Goal: Task Accomplishment & Management: Manage account settings

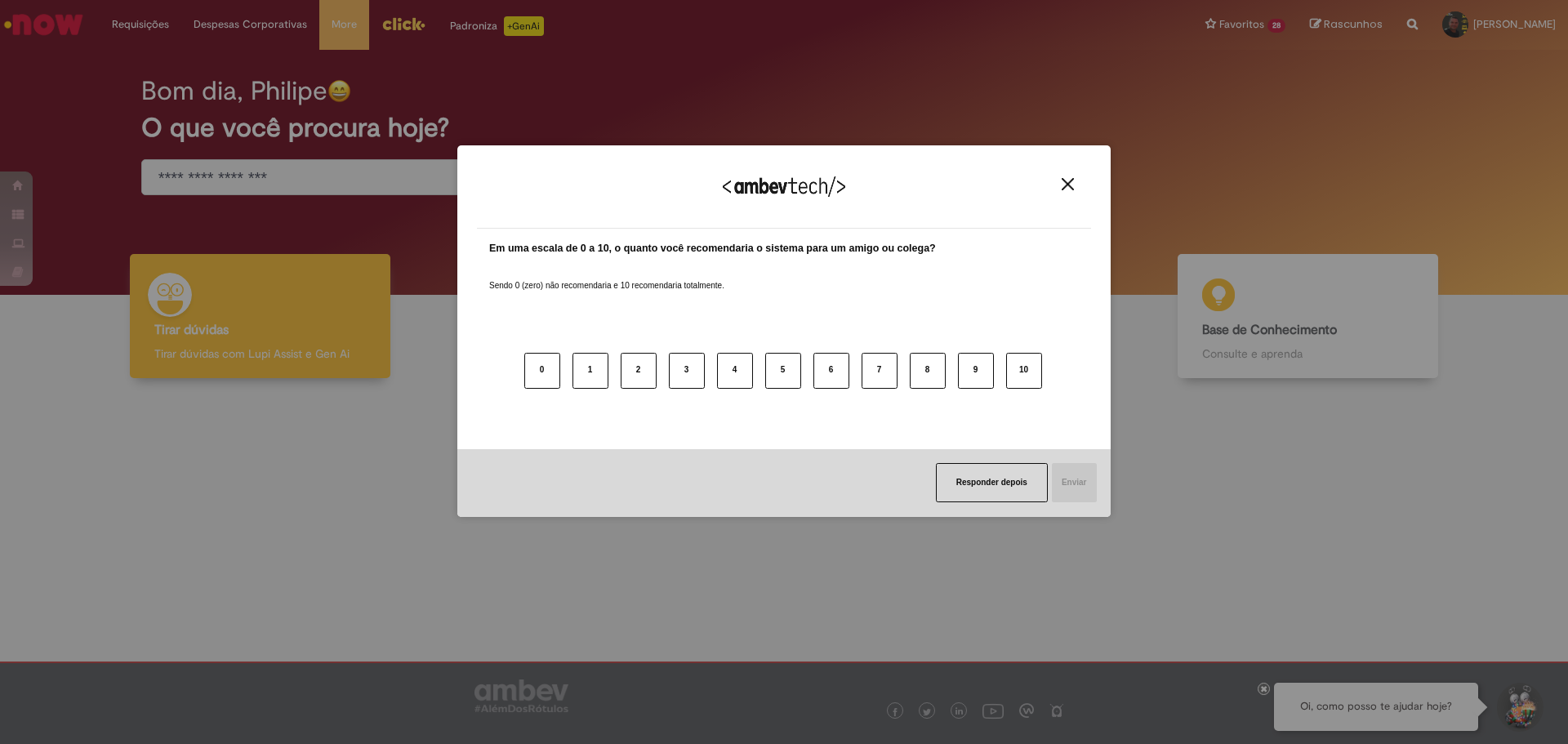
click at [1073, 183] on img "Close" at bounding box center [1068, 183] width 12 height 12
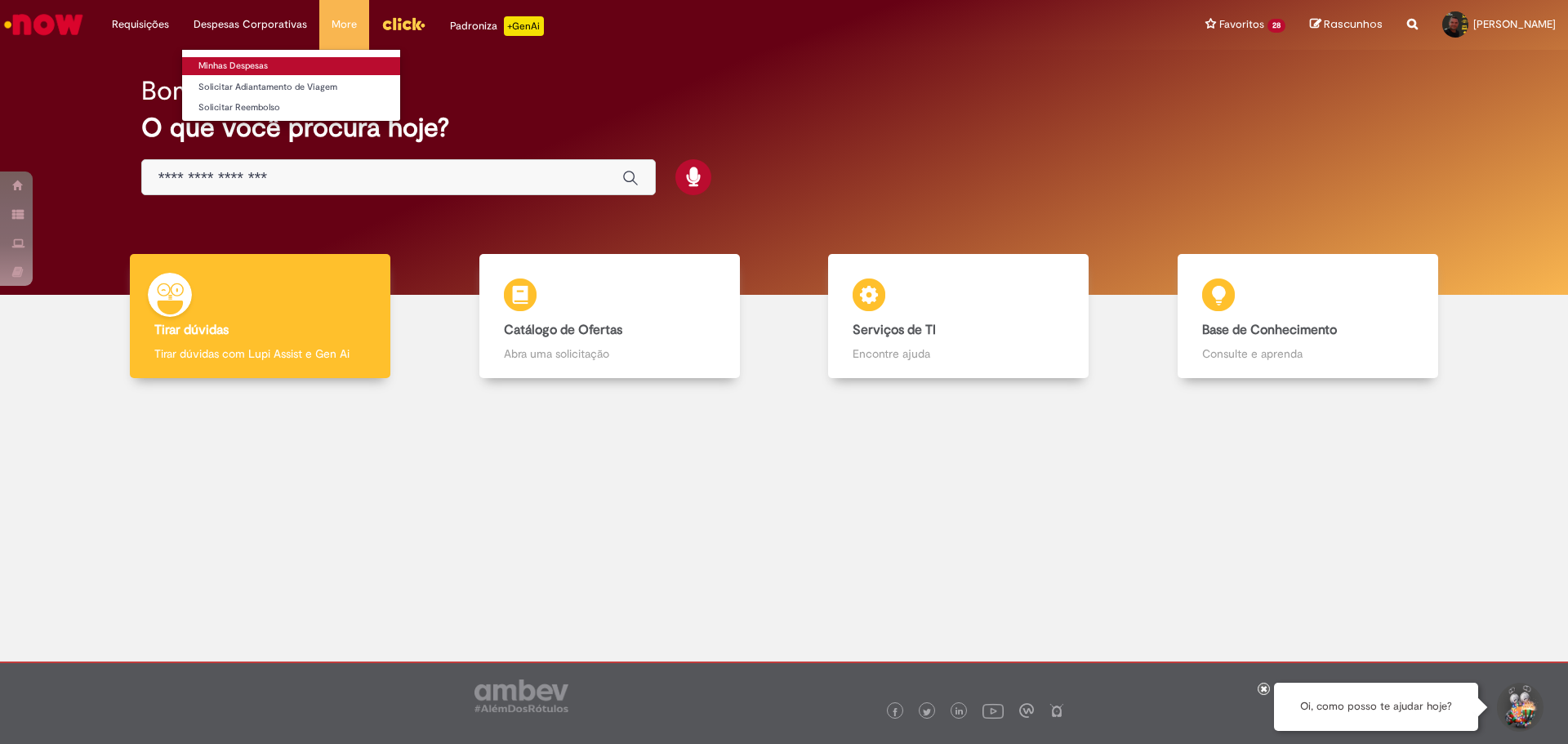
click at [238, 60] on link "Minhas Despesas" at bounding box center [291, 66] width 218 height 18
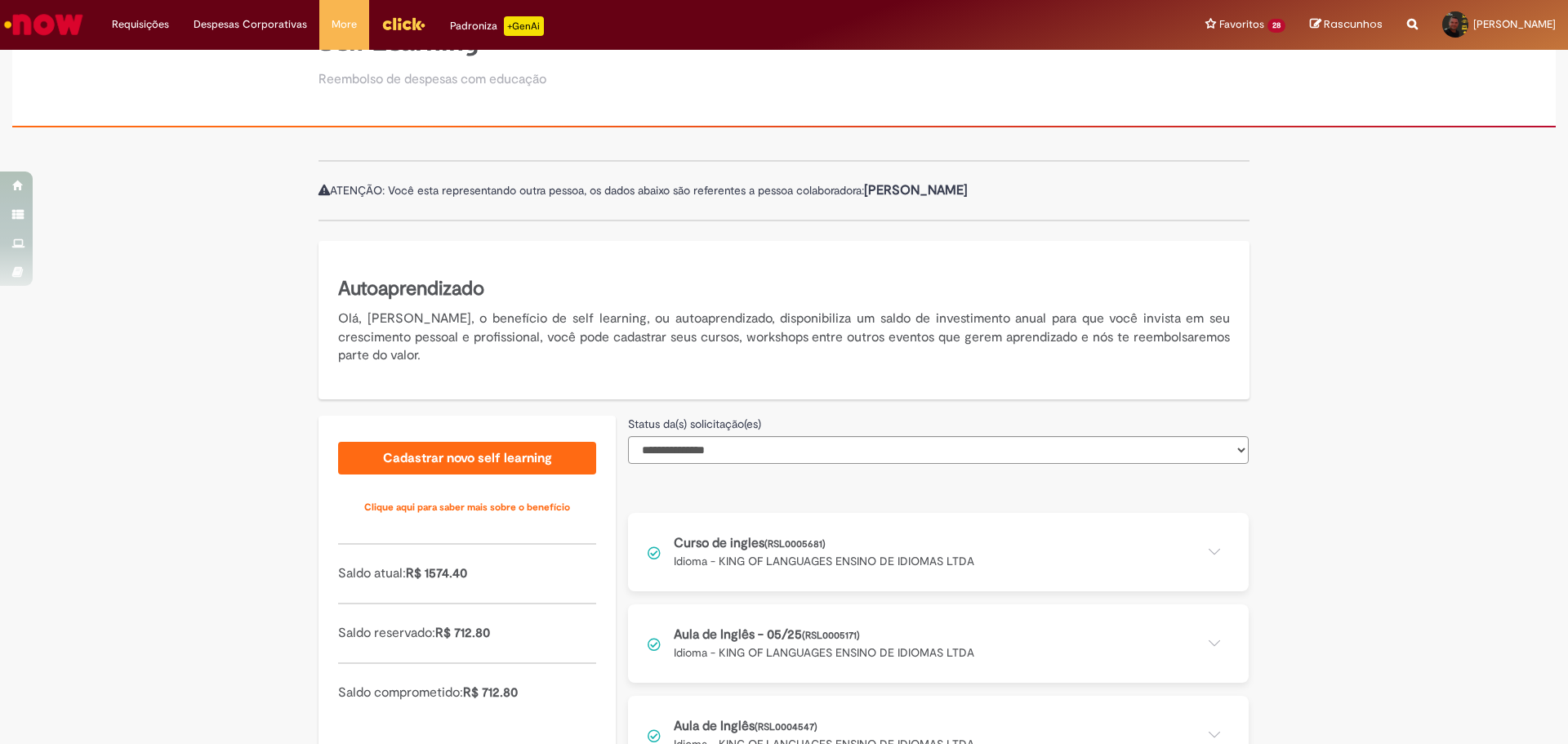
scroll to position [245, 0]
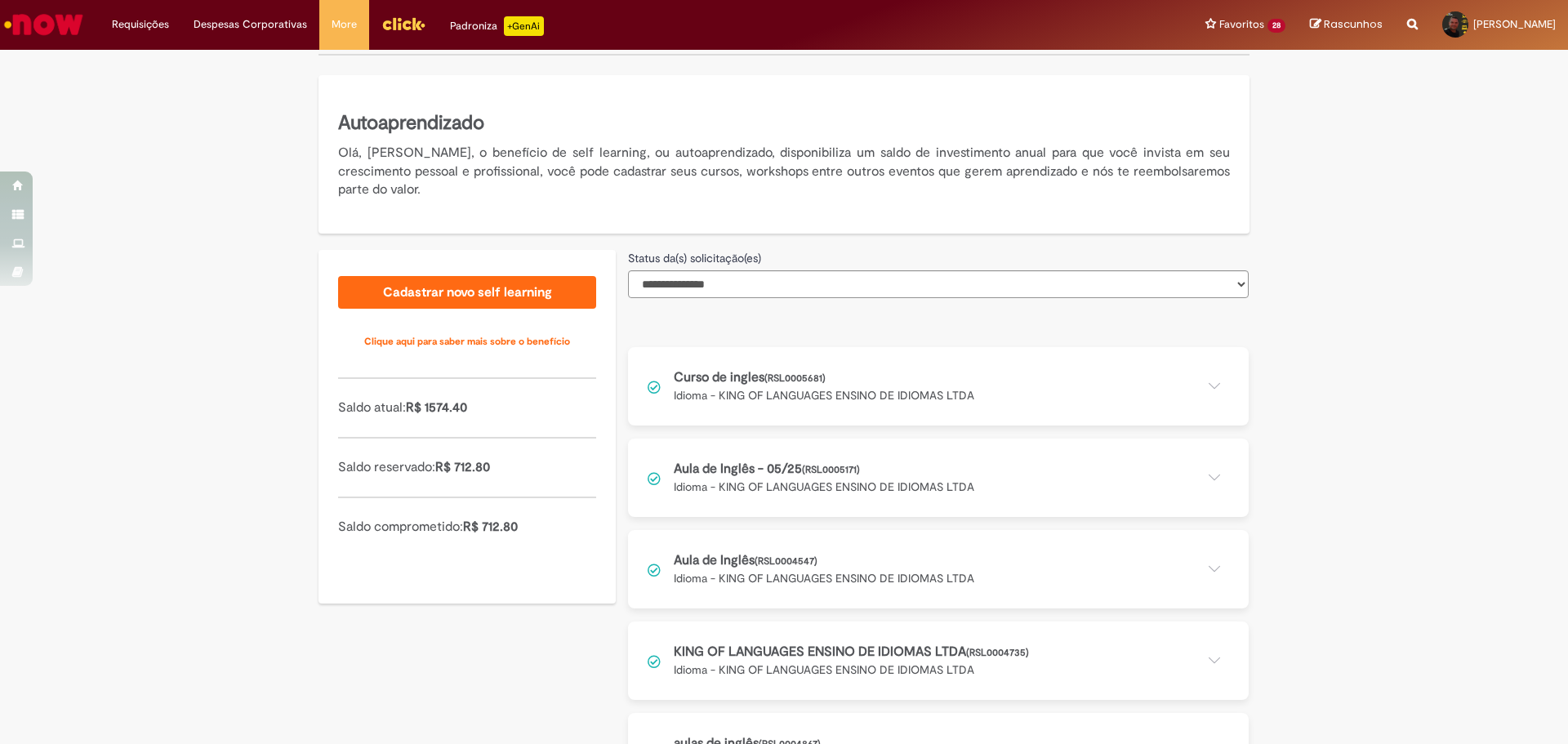
click at [725, 381] on button at bounding box center [938, 387] width 620 height 79
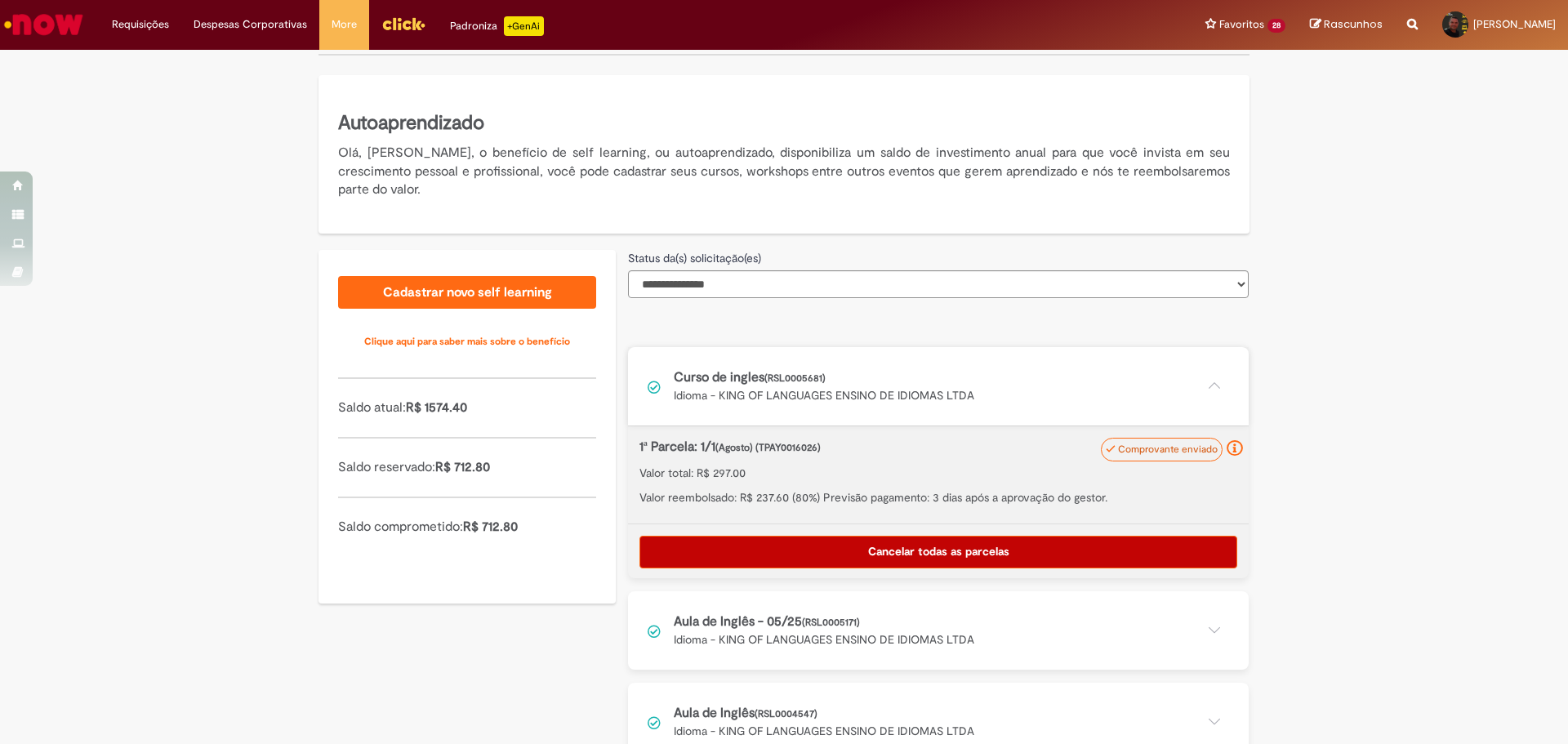
click at [829, 383] on button at bounding box center [938, 387] width 620 height 79
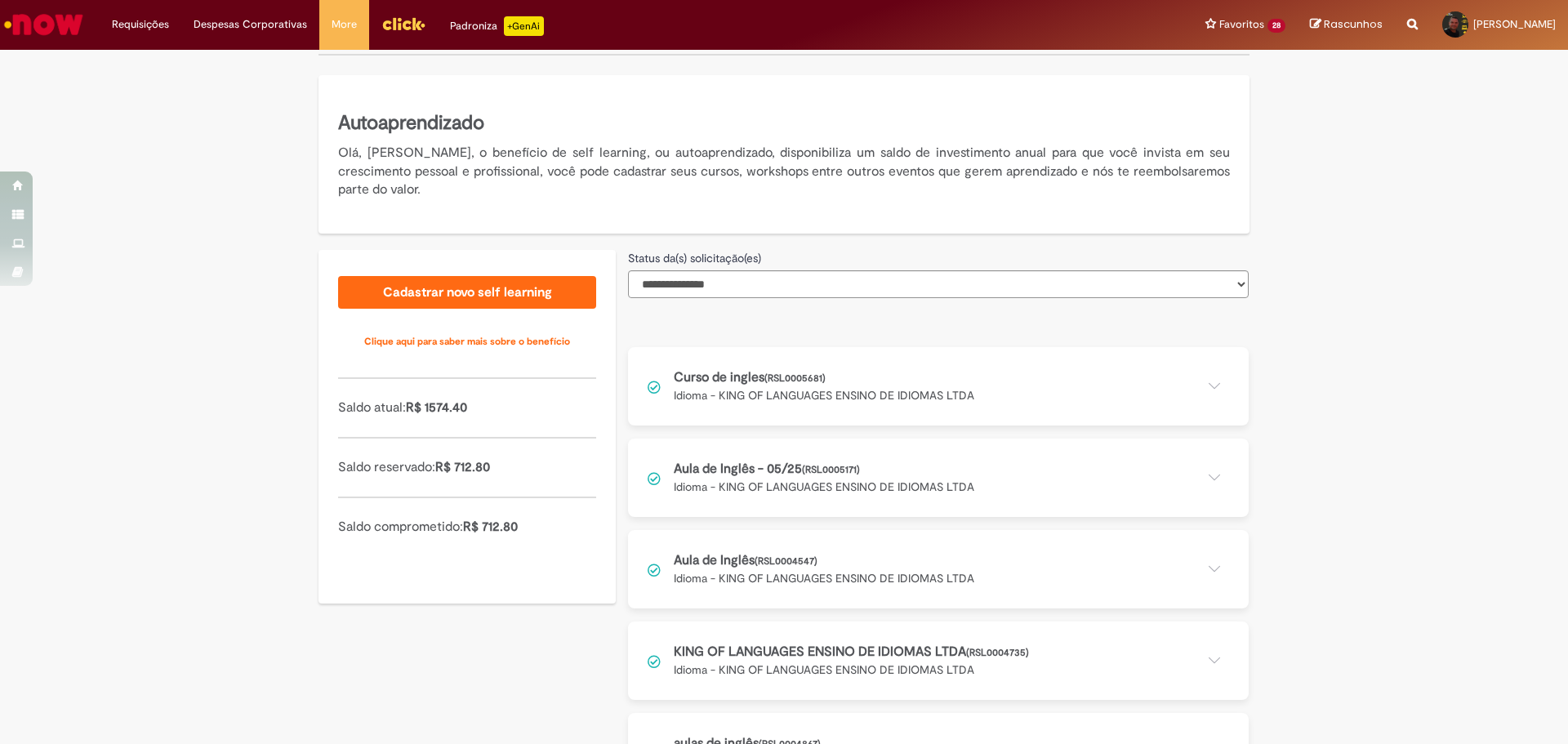
click at [838, 473] on button at bounding box center [938, 478] width 620 height 79
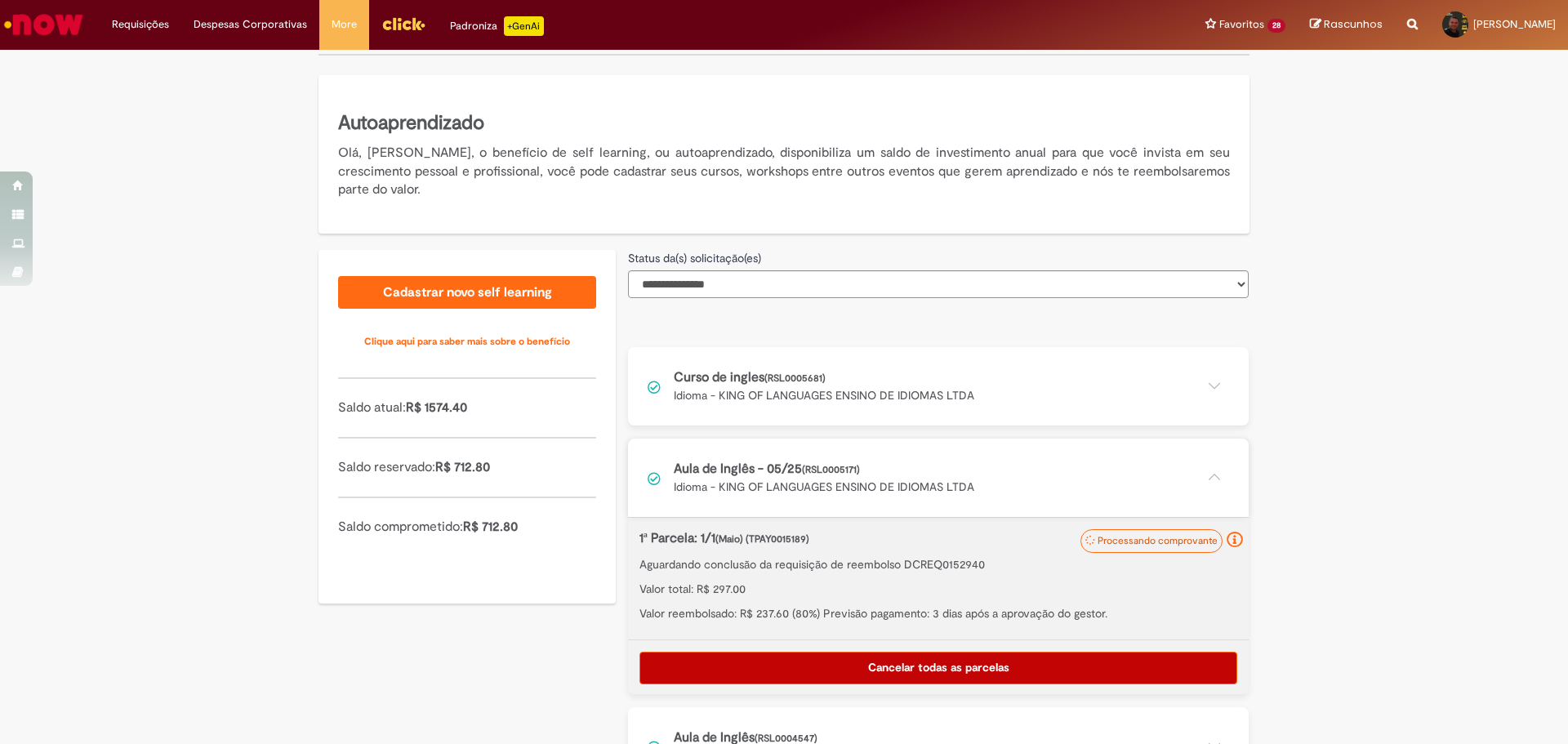
click at [838, 473] on button at bounding box center [938, 478] width 620 height 79
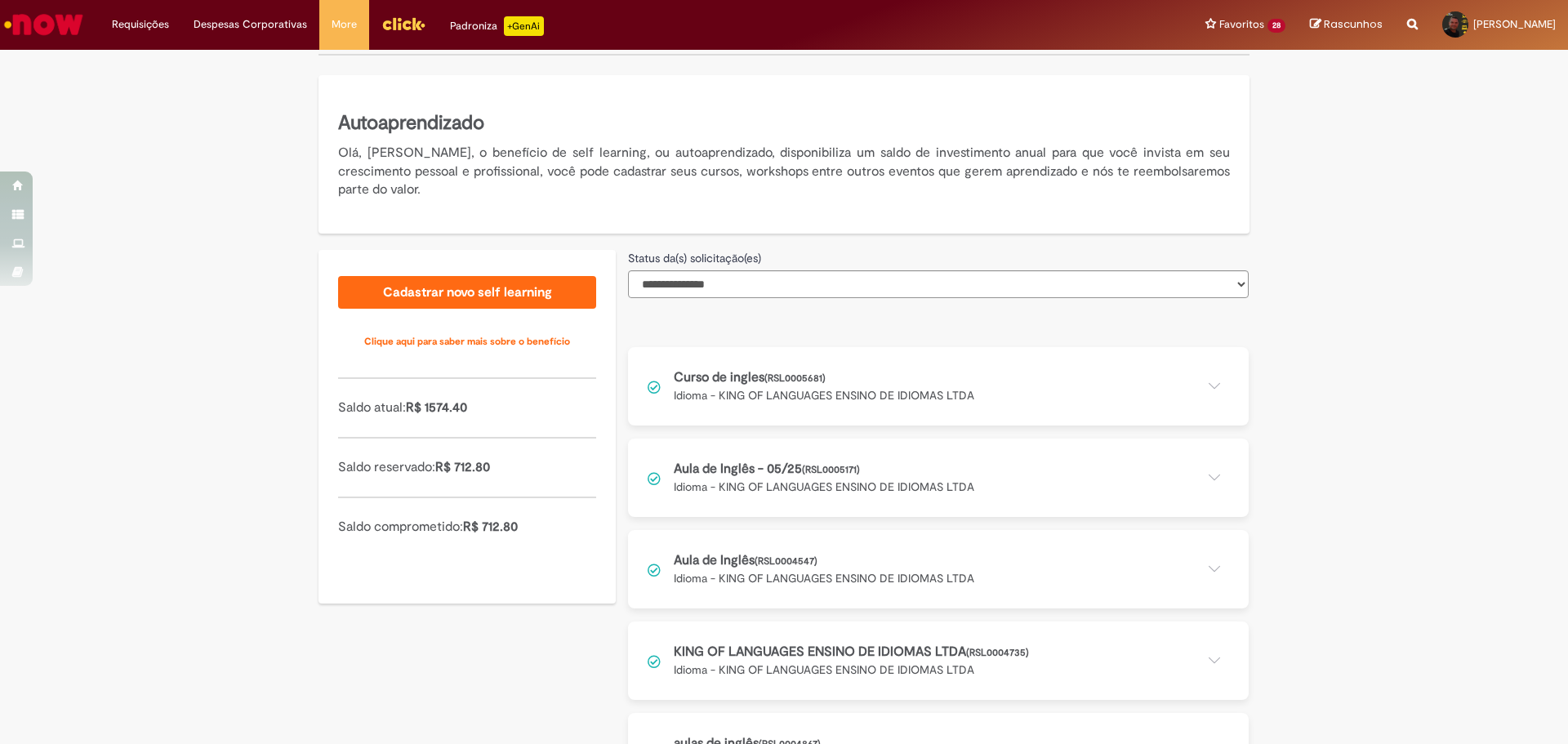
click at [841, 553] on button at bounding box center [938, 569] width 620 height 79
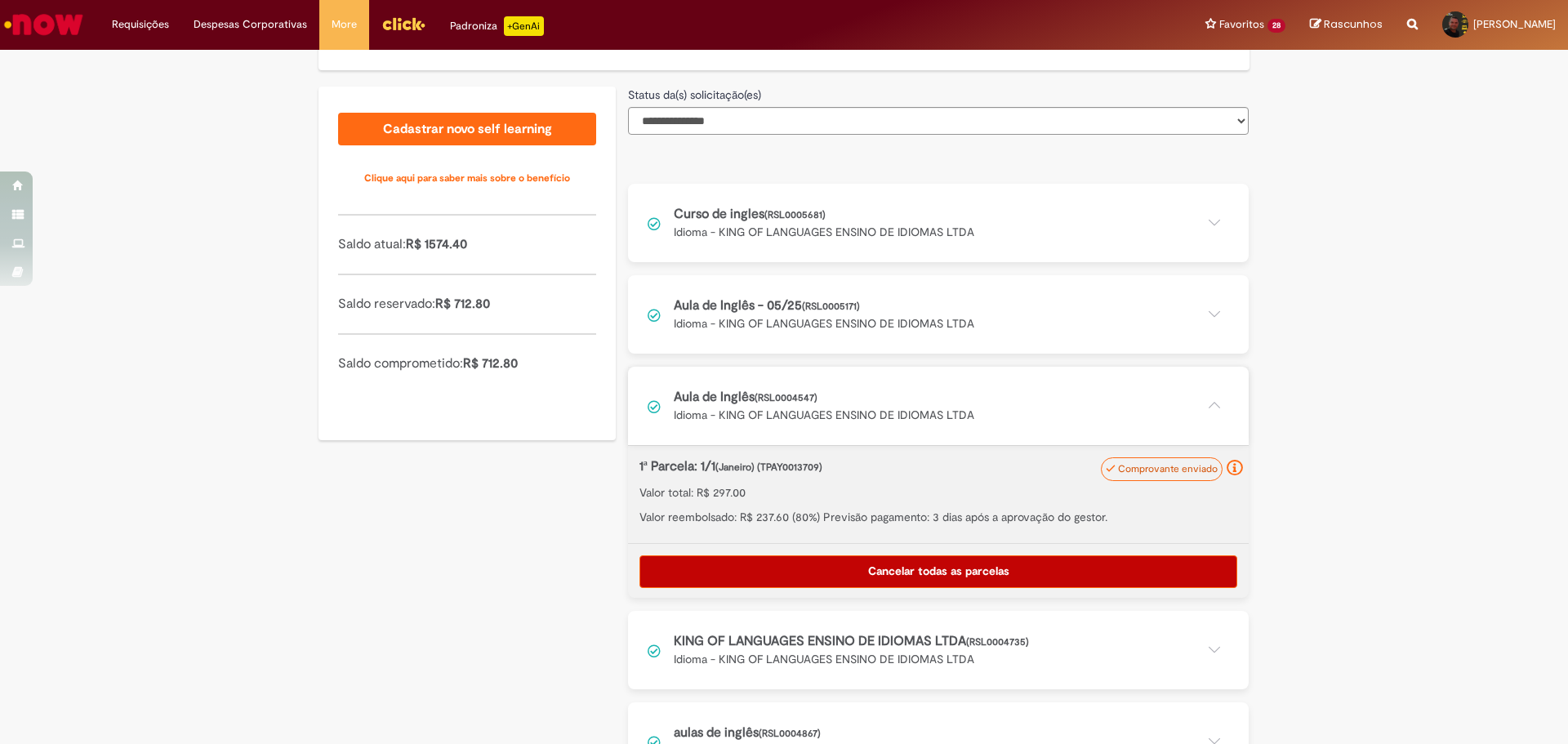
click at [845, 375] on button at bounding box center [938, 406] width 620 height 79
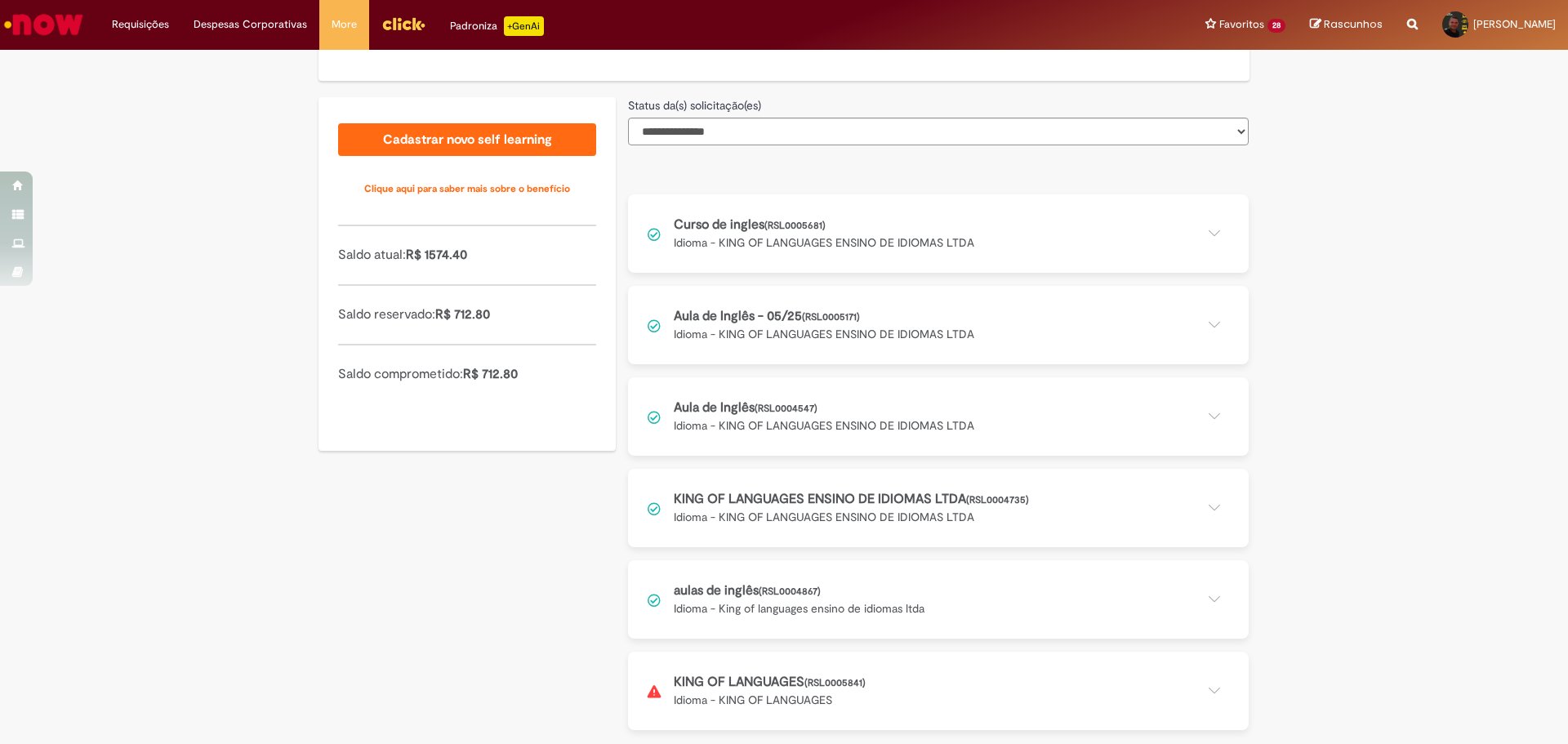
click at [848, 507] on button at bounding box center [938, 509] width 620 height 79
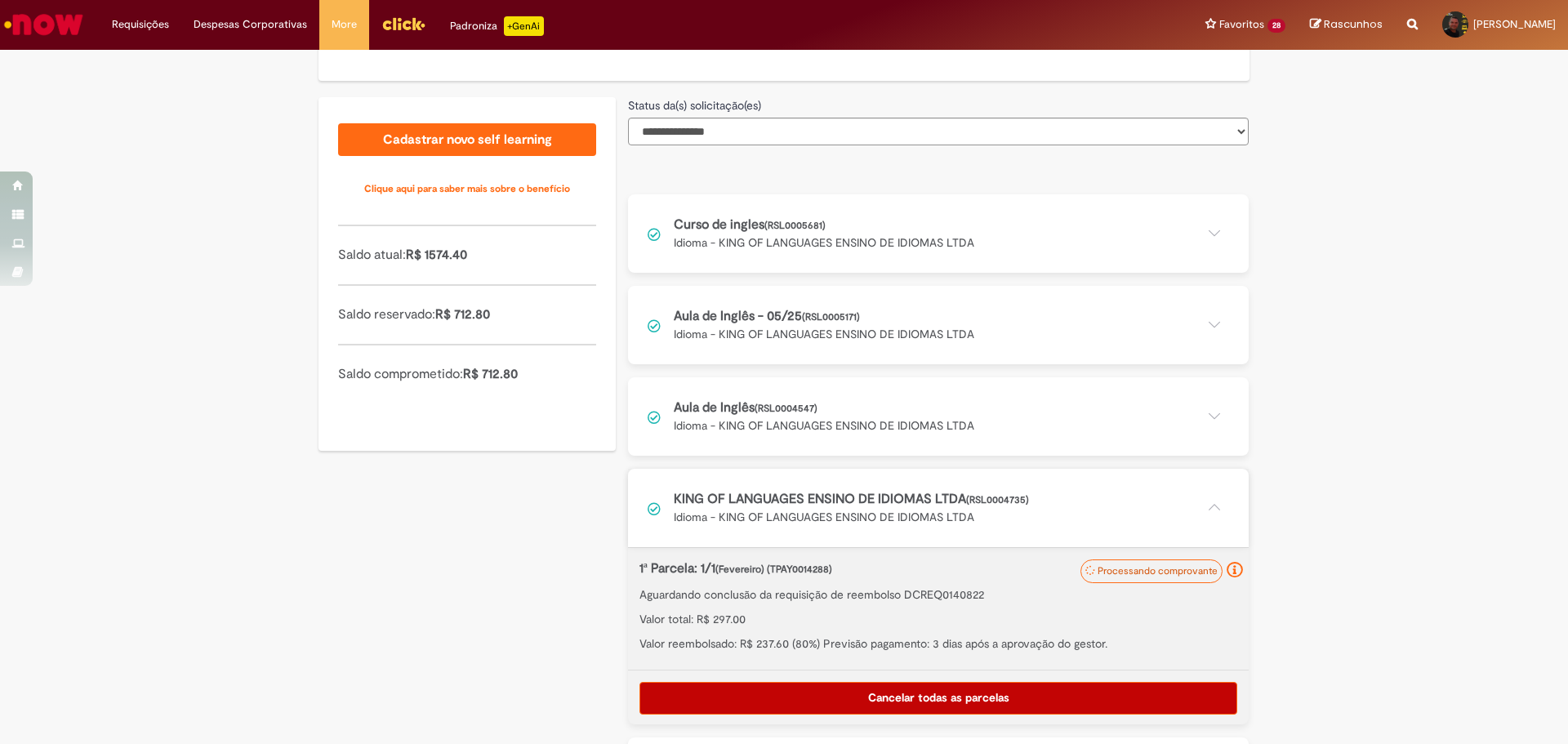
click at [848, 507] on button at bounding box center [938, 509] width 620 height 79
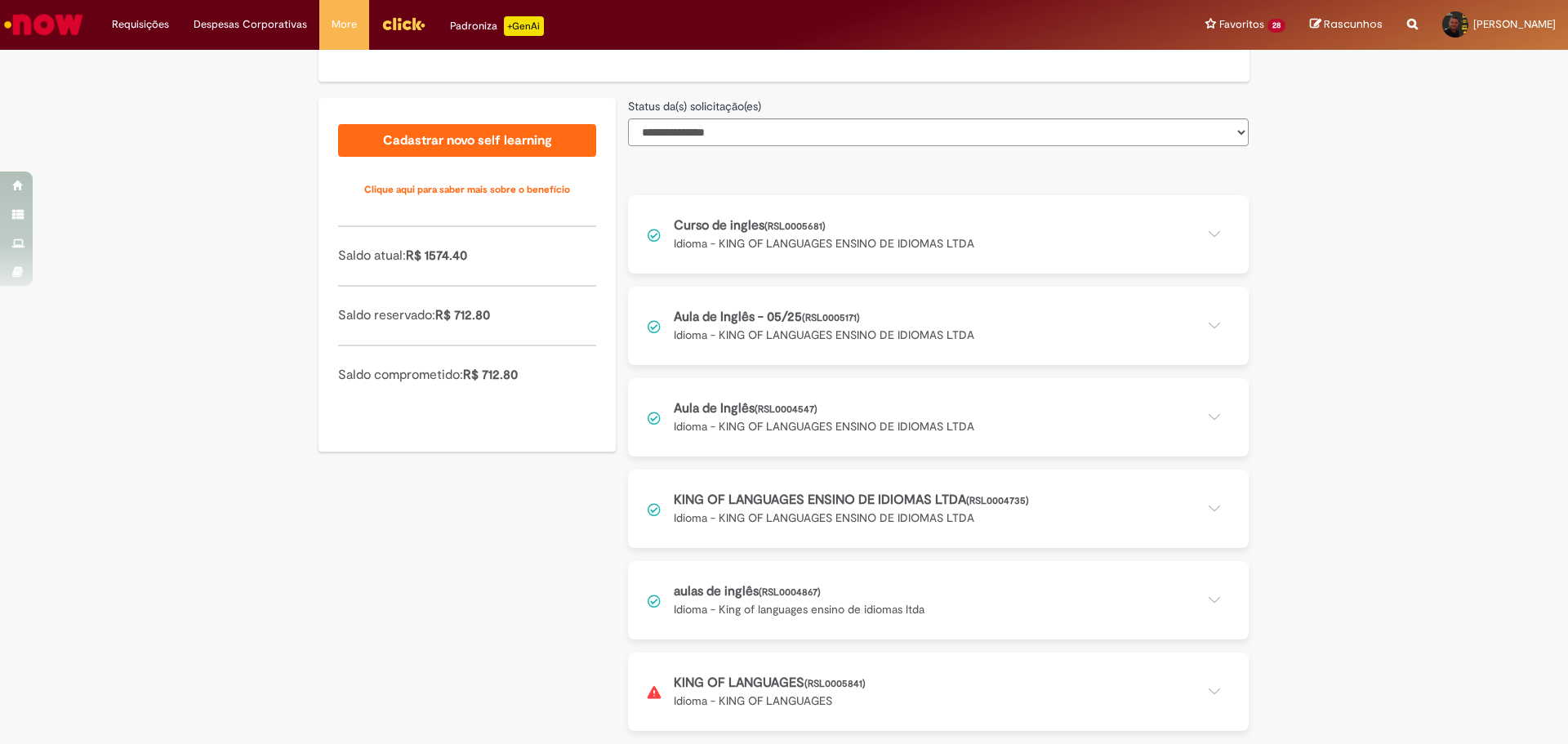
click at [909, 678] on button at bounding box center [938, 692] width 620 height 79
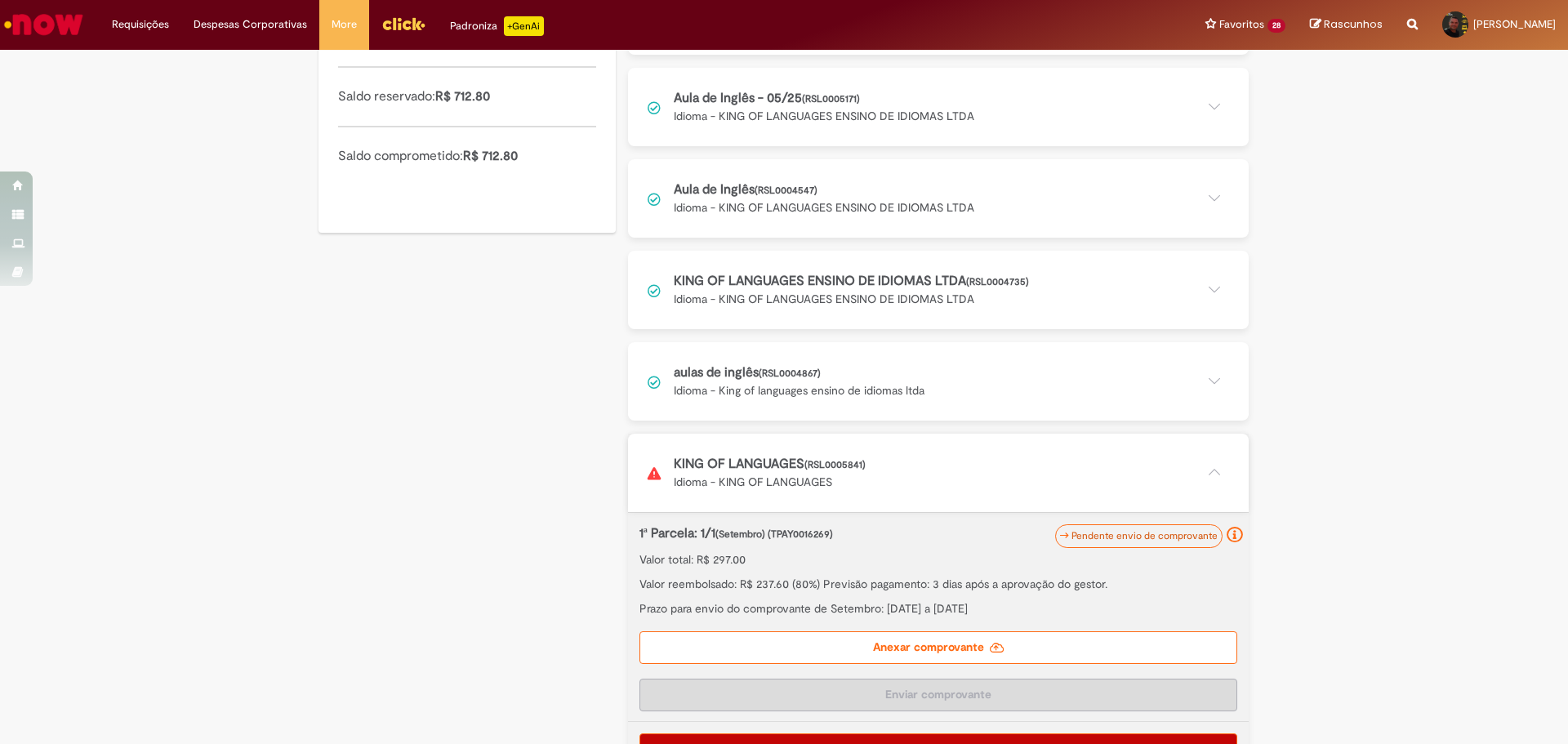
scroll to position [661, 0]
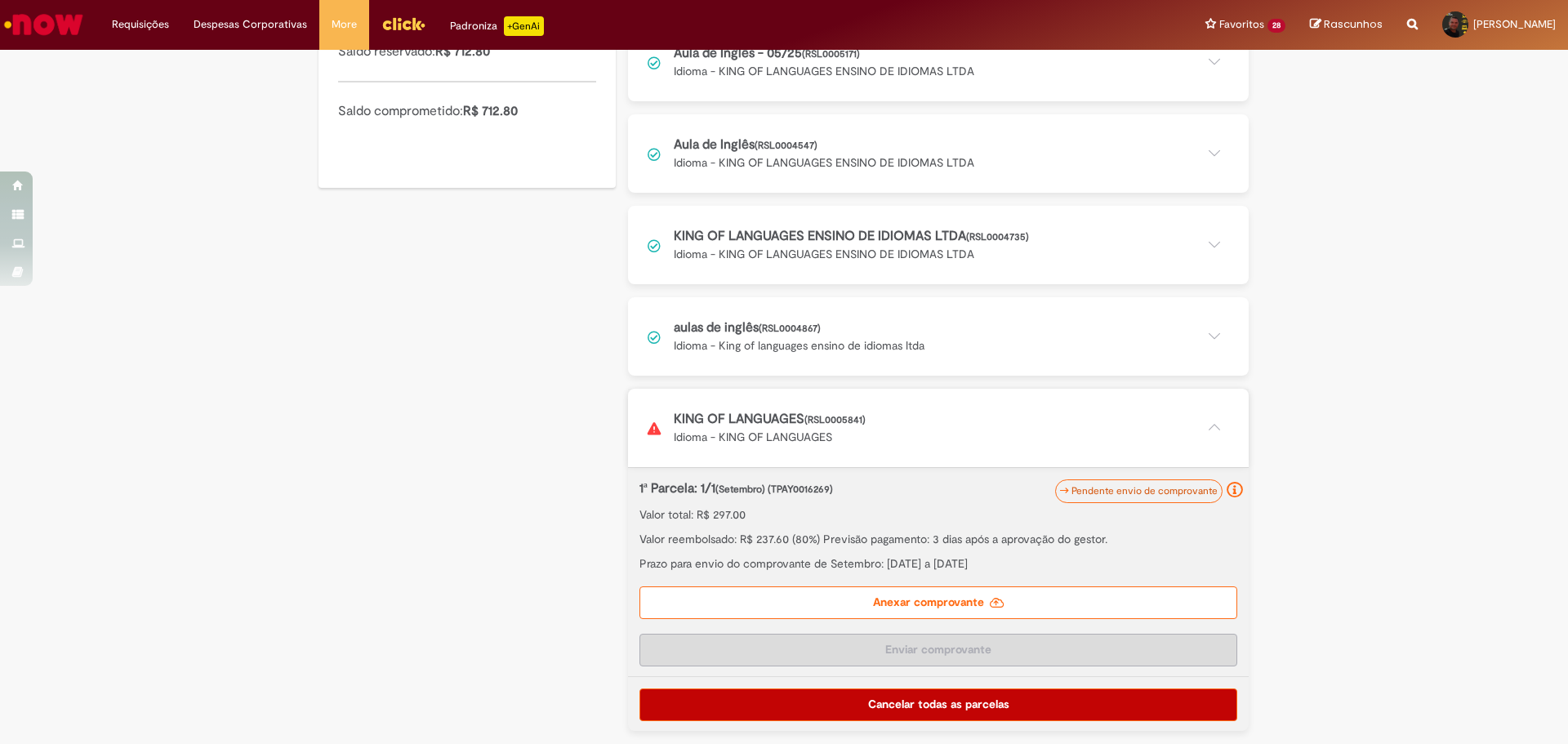
click at [1111, 495] on span "Pendente envio de comprovante" at bounding box center [1145, 491] width 147 height 13
click at [990, 608] on icon at bounding box center [997, 603] width 15 height 11
click at [1039, 597] on label "Anexar comprovante" at bounding box center [938, 603] width 598 height 33
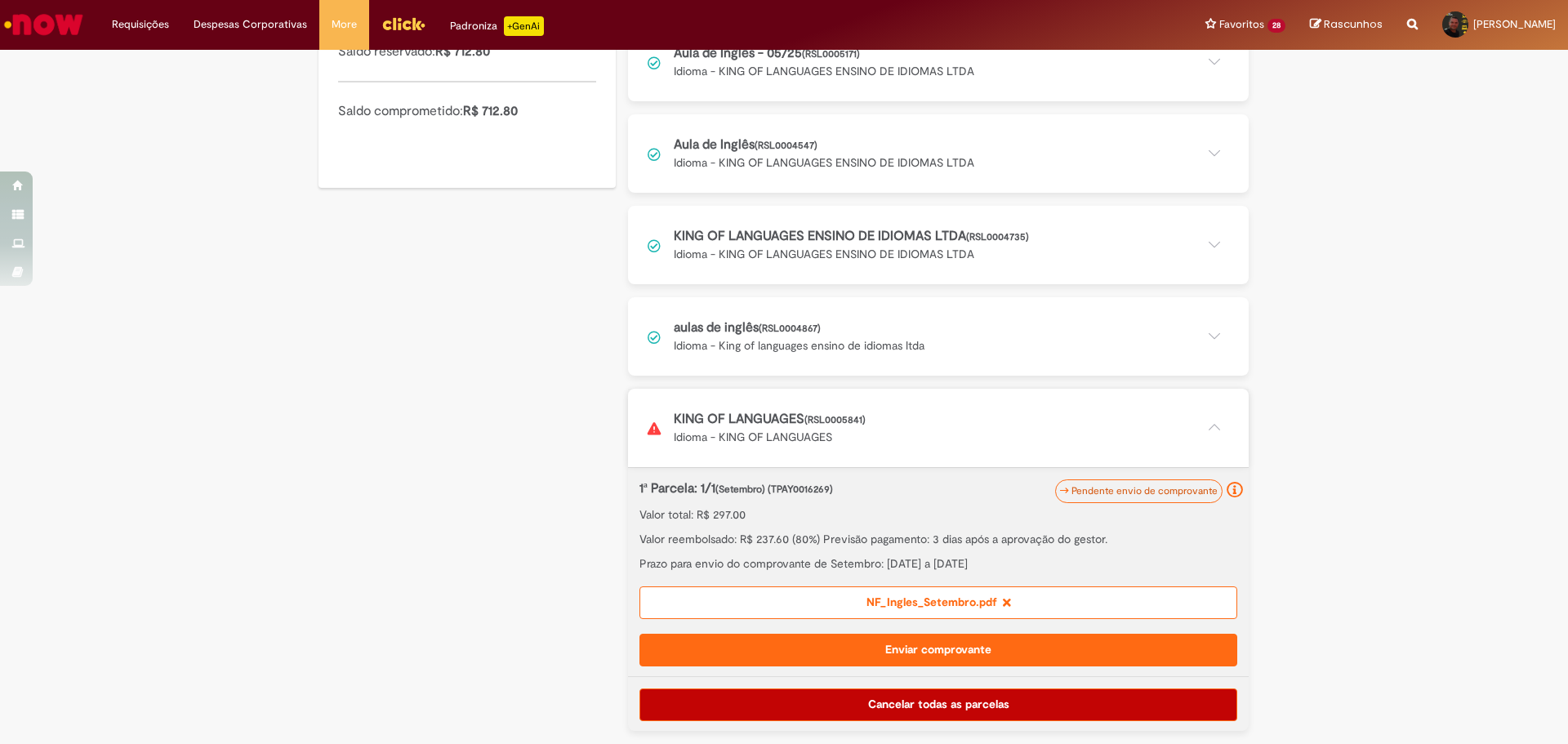
click at [938, 645] on button "Enviar comprovante" at bounding box center [938, 651] width 598 height 33
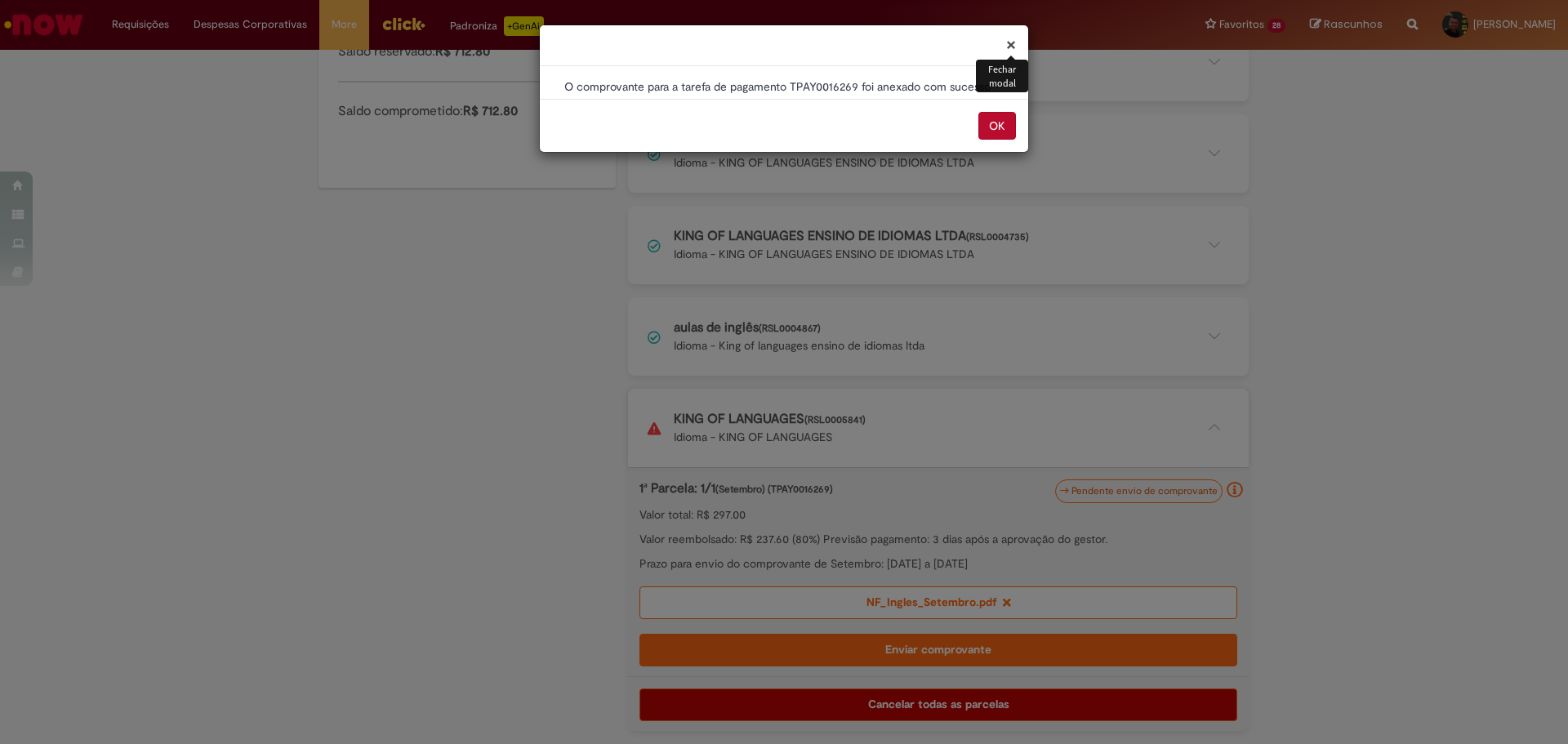
click at [992, 123] on button "OK" at bounding box center [997, 126] width 38 height 27
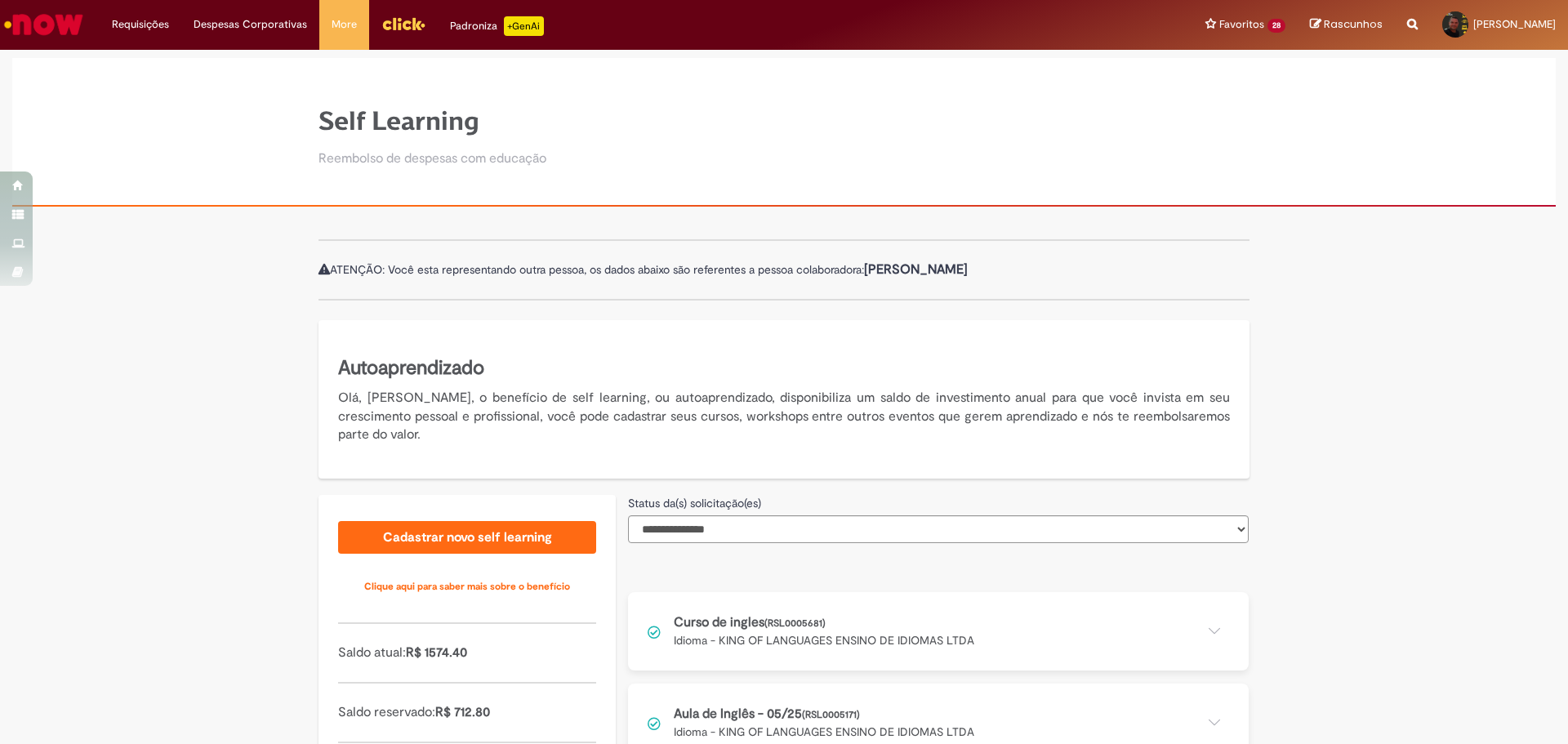
scroll to position [397, 0]
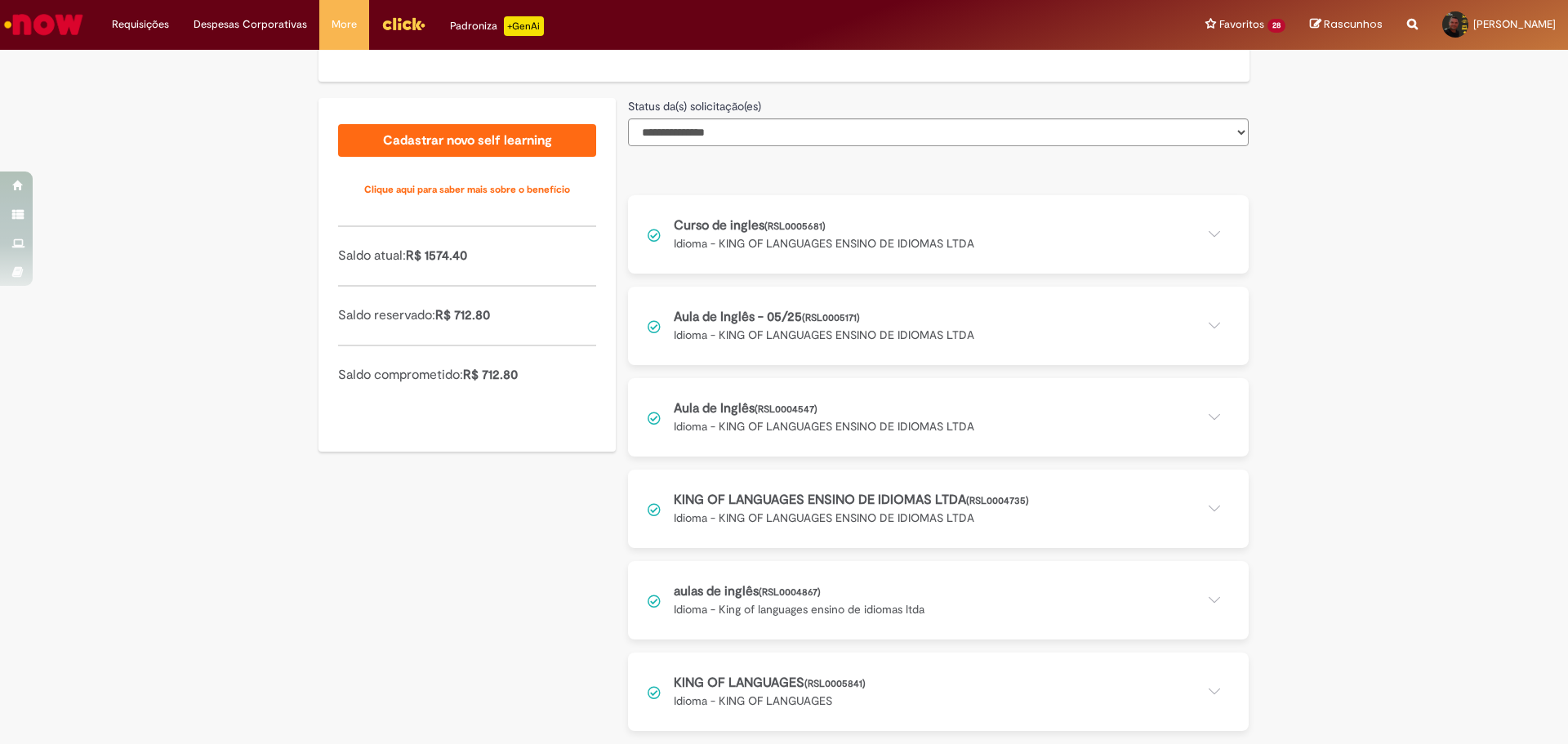
click at [902, 687] on button at bounding box center [938, 692] width 620 height 79
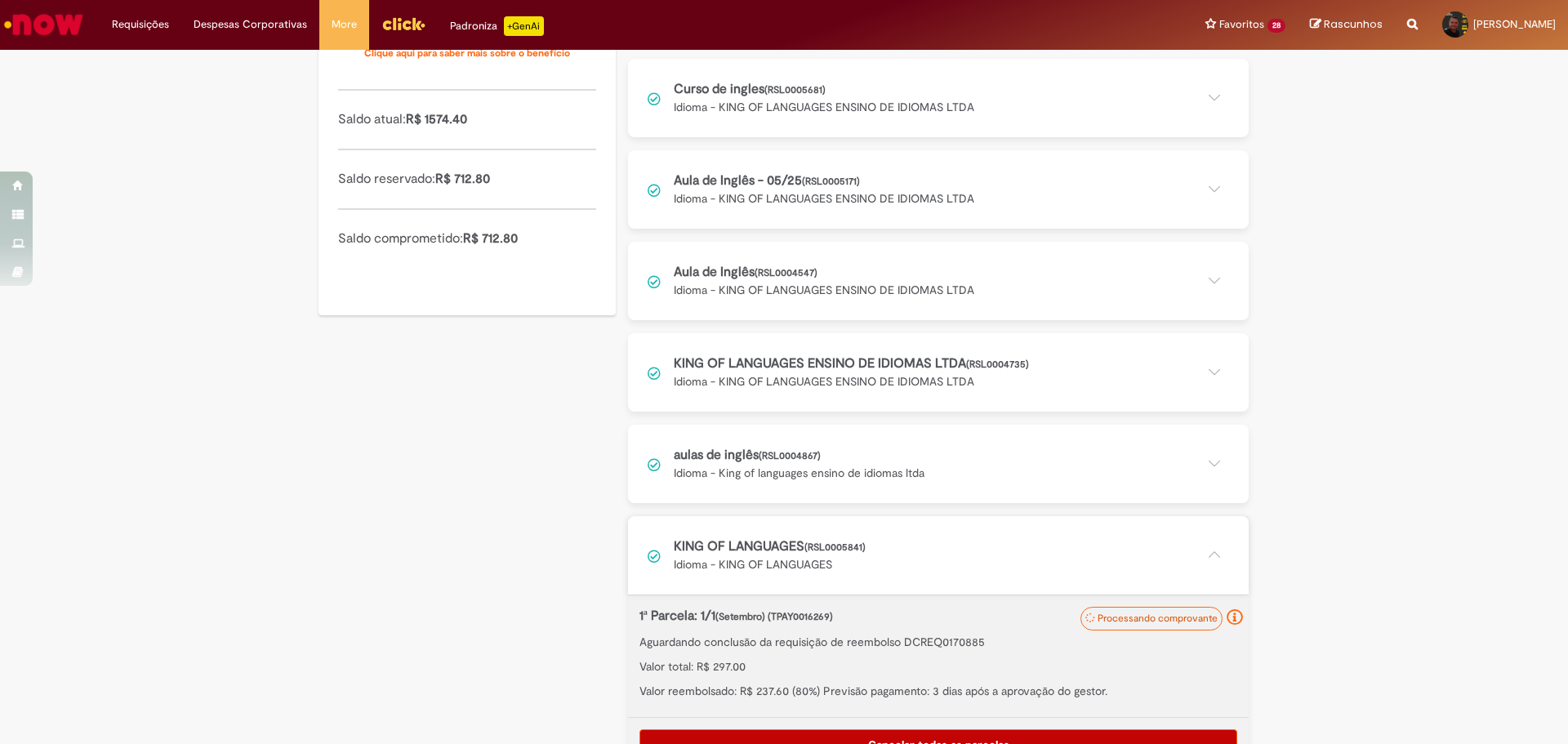
scroll to position [574, 0]
